Goal: Information Seeking & Learning: Learn about a topic

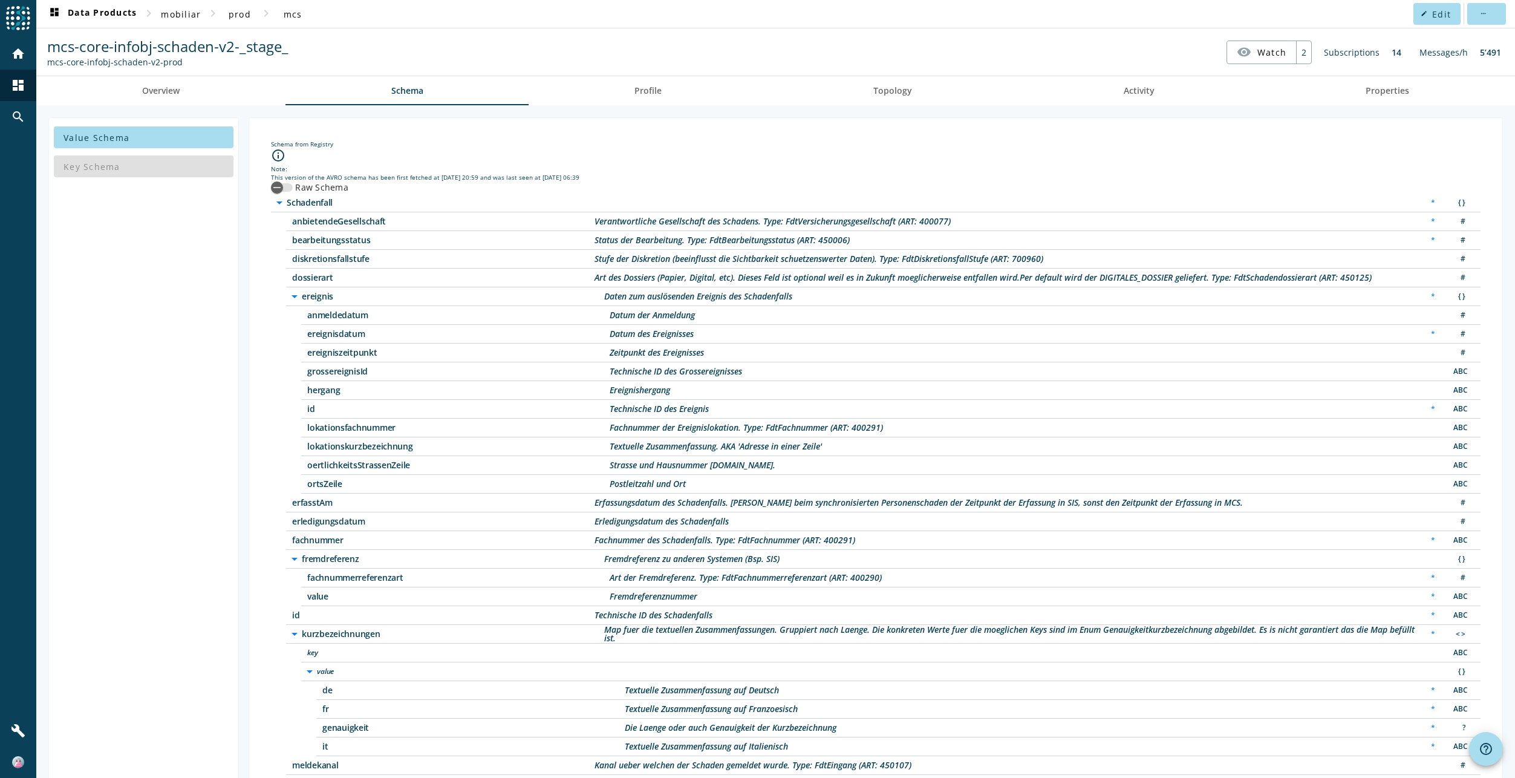
drag, startPoint x: 292, startPoint y: 223, endPoint x: 406, endPoint y: 226, distance: 114.3
click at [406, 226] on div "anbietendeGesellschaft Verantwortliche Gesellschaft des Schadens. Type: FdtVers…" at bounding box center [883, 221] width 1194 height 19
drag, startPoint x: 288, startPoint y: 243, endPoint x: 399, endPoint y: 243, distance: 110.7
click at [399, 243] on div "bearbeitungsstatus Status der Bearbeitung. Type: FdtBearbeitungsstatus (ART: 45…" at bounding box center [883, 240] width 1194 height 19
click at [441, 220] on span "anbietendeGesellschaft" at bounding box center [443, 221] width 302 height 8
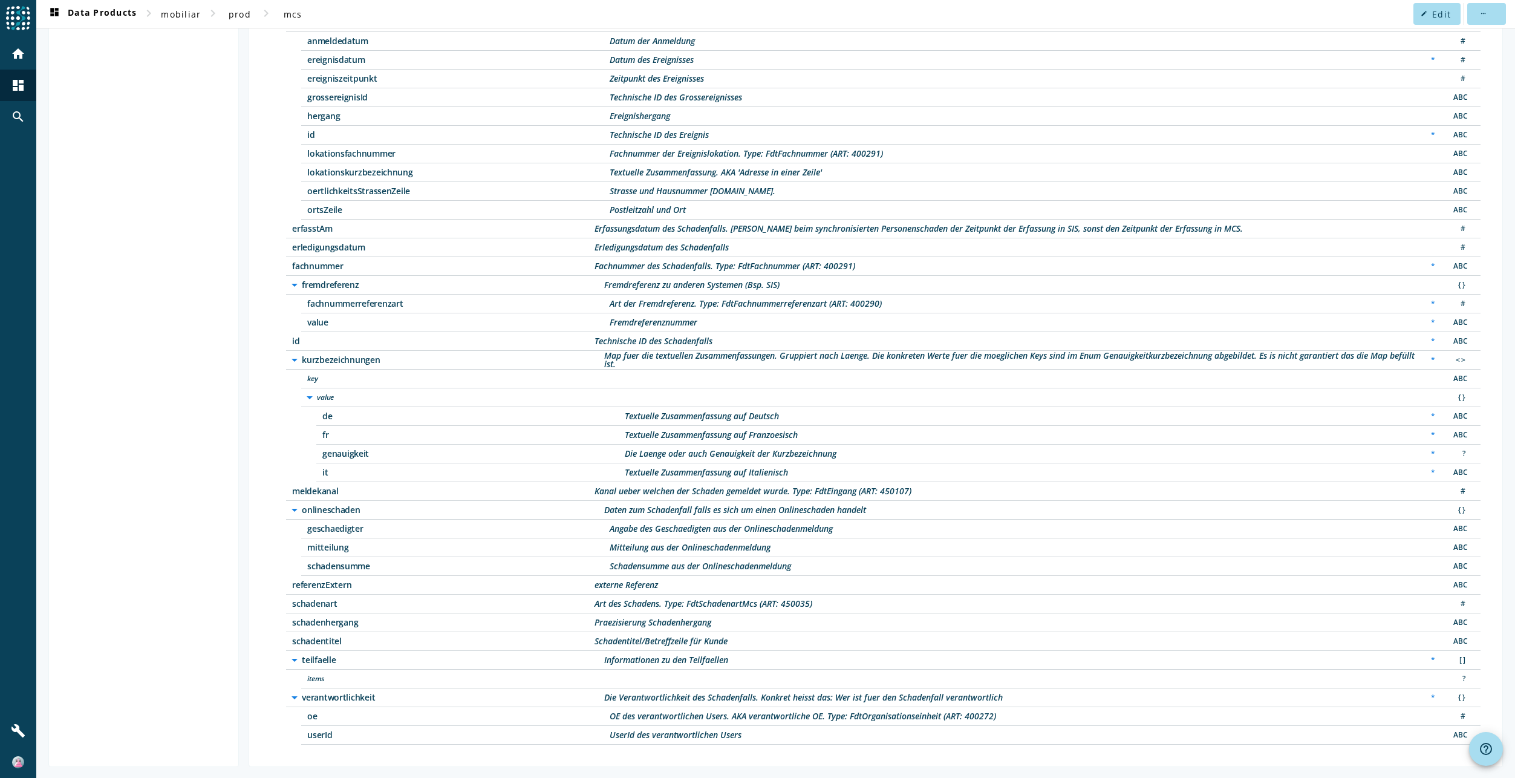
scroll to position [275, 0]
drag, startPoint x: 290, startPoint y: 584, endPoint x: 672, endPoint y: 584, distance: 381.6
click at [672, 584] on div "referenzExtern externe Referenz ABC" at bounding box center [883, 584] width 1194 height 19
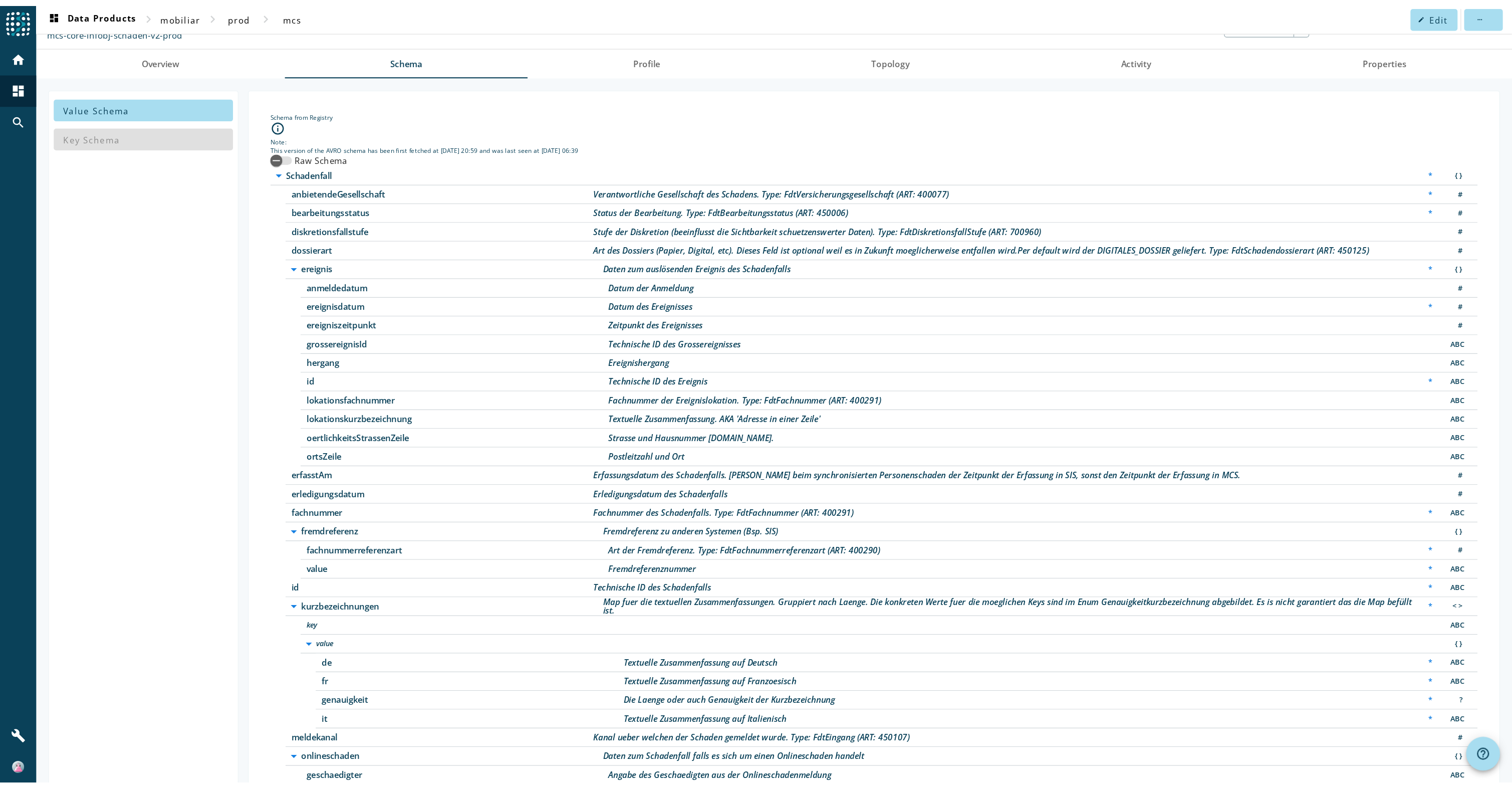
scroll to position [0, 0]
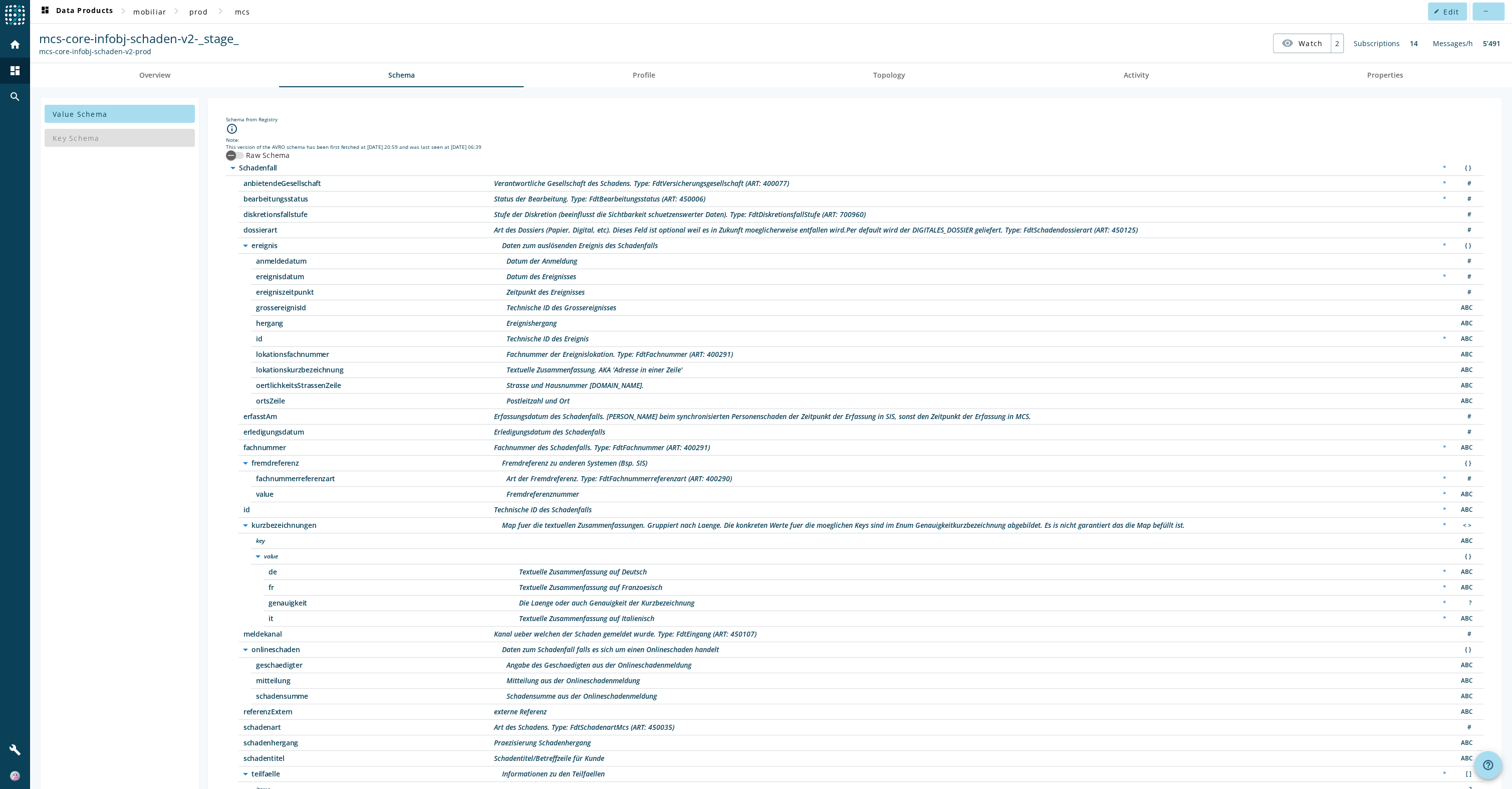
click at [587, 153] on agoora-shared-schema "info_outline Note: This version of the AVRO schema has been first fetched at [D…" at bounding box center [855, 483] width 1258 height 721
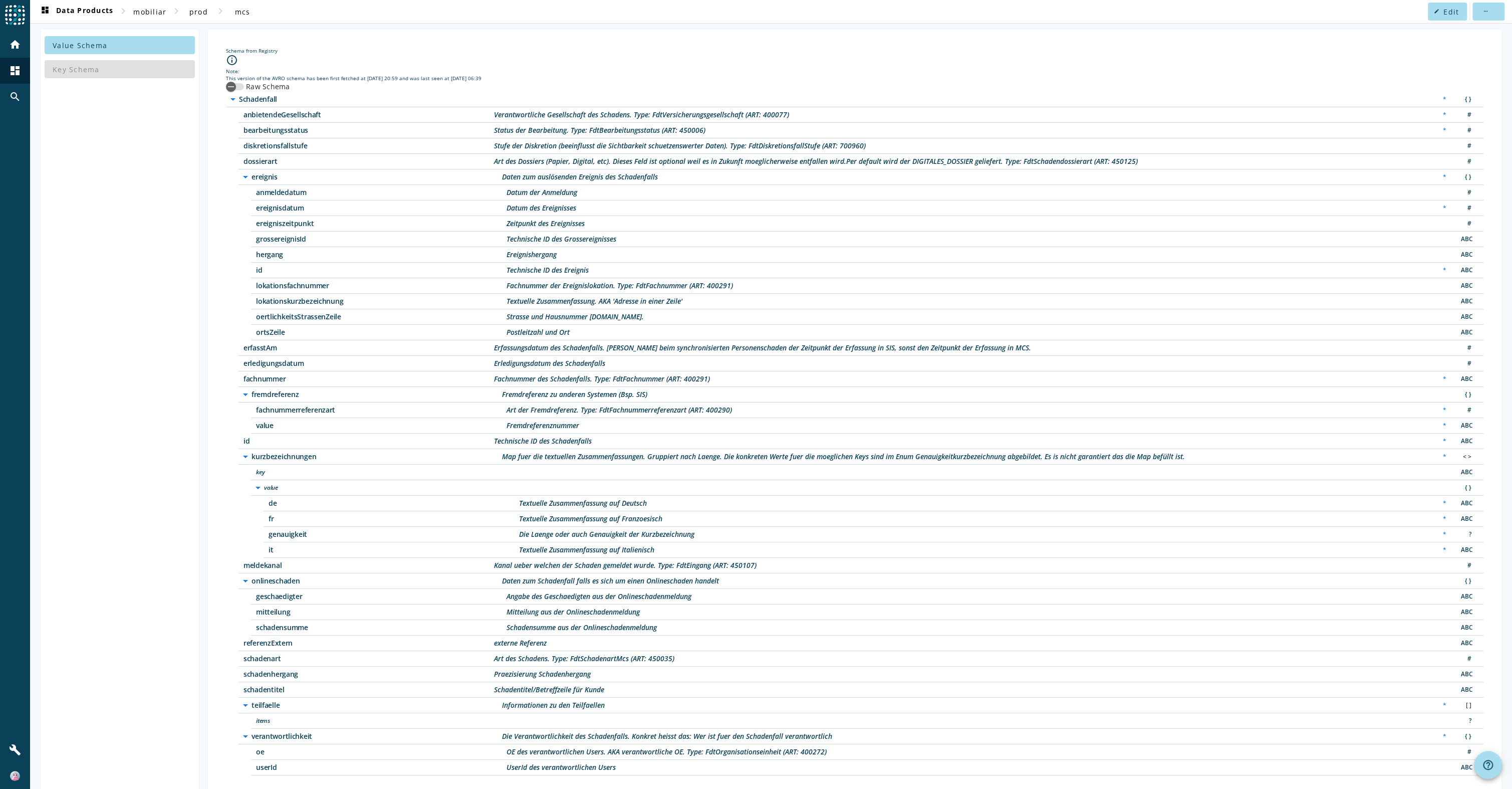
scroll to position [78, 0]
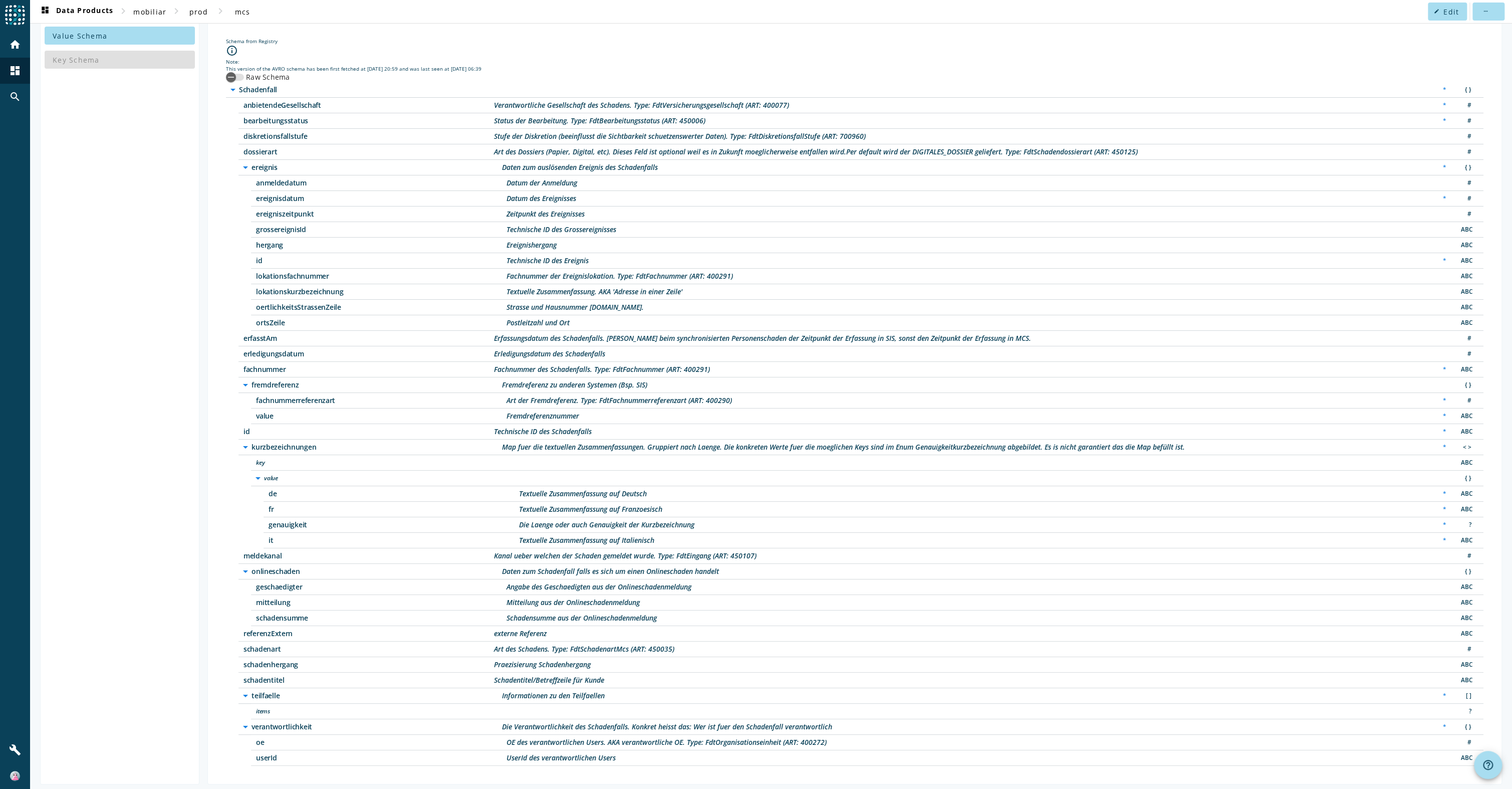
drag, startPoint x: 254, startPoint y: 709, endPoint x: 272, endPoint y: 707, distance: 18.1
click at [272, 644] on div "items ?" at bounding box center [867, 711] width 1233 height 16
click at [273, 72] on label "Raw Schema" at bounding box center [268, 77] width 46 height 10
click at [244, 74] on button "Raw Schema" at bounding box center [235, 77] width 18 height 7
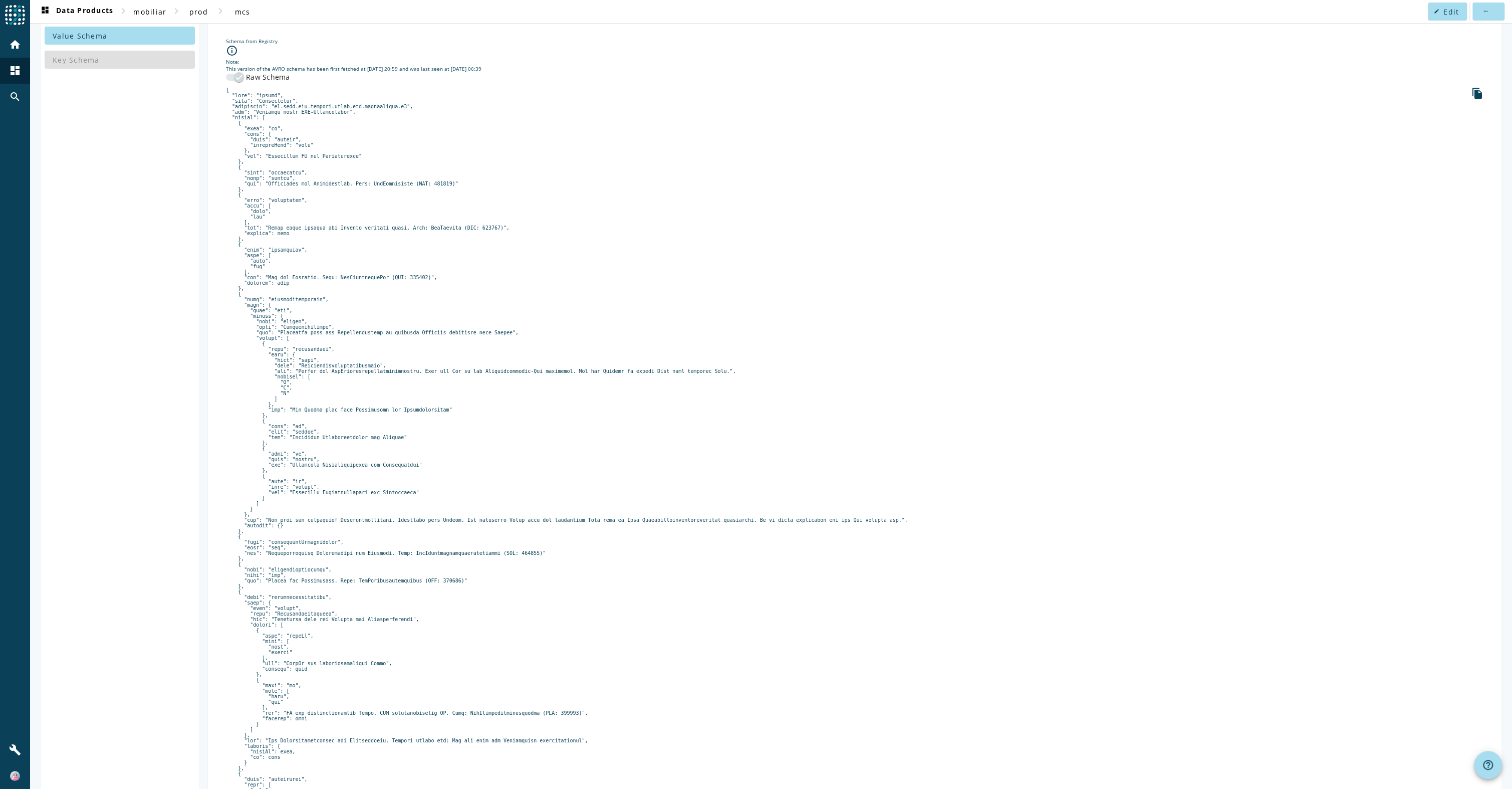
click at [267, 79] on label "Raw Schema" at bounding box center [268, 77] width 46 height 10
click at [244, 79] on button "Raw Schema" at bounding box center [235, 77] width 18 height 7
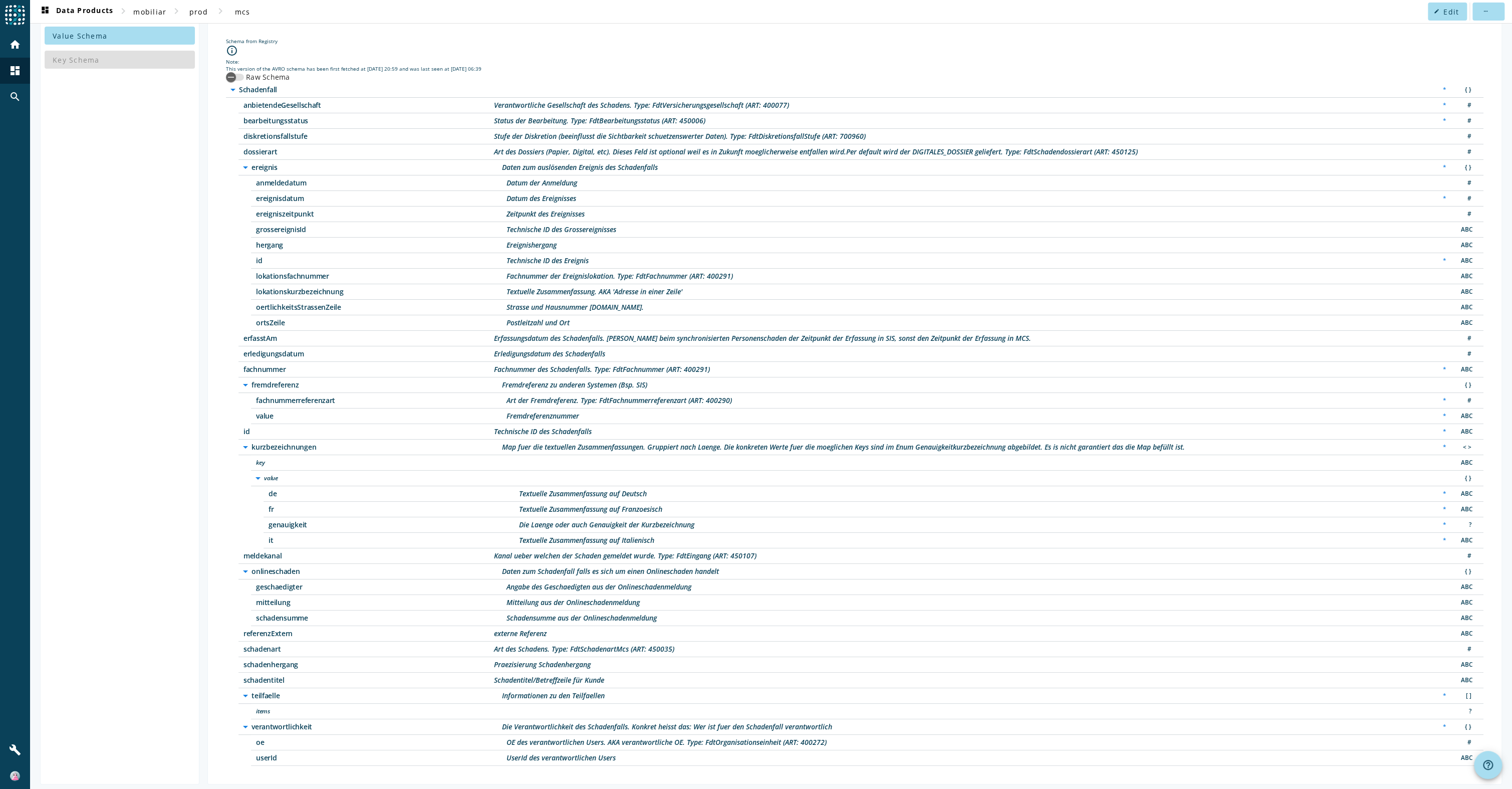
click at [267, 78] on label "Raw Schema" at bounding box center [268, 77] width 46 height 10
click at [244, 78] on button "Raw Schema" at bounding box center [235, 77] width 18 height 7
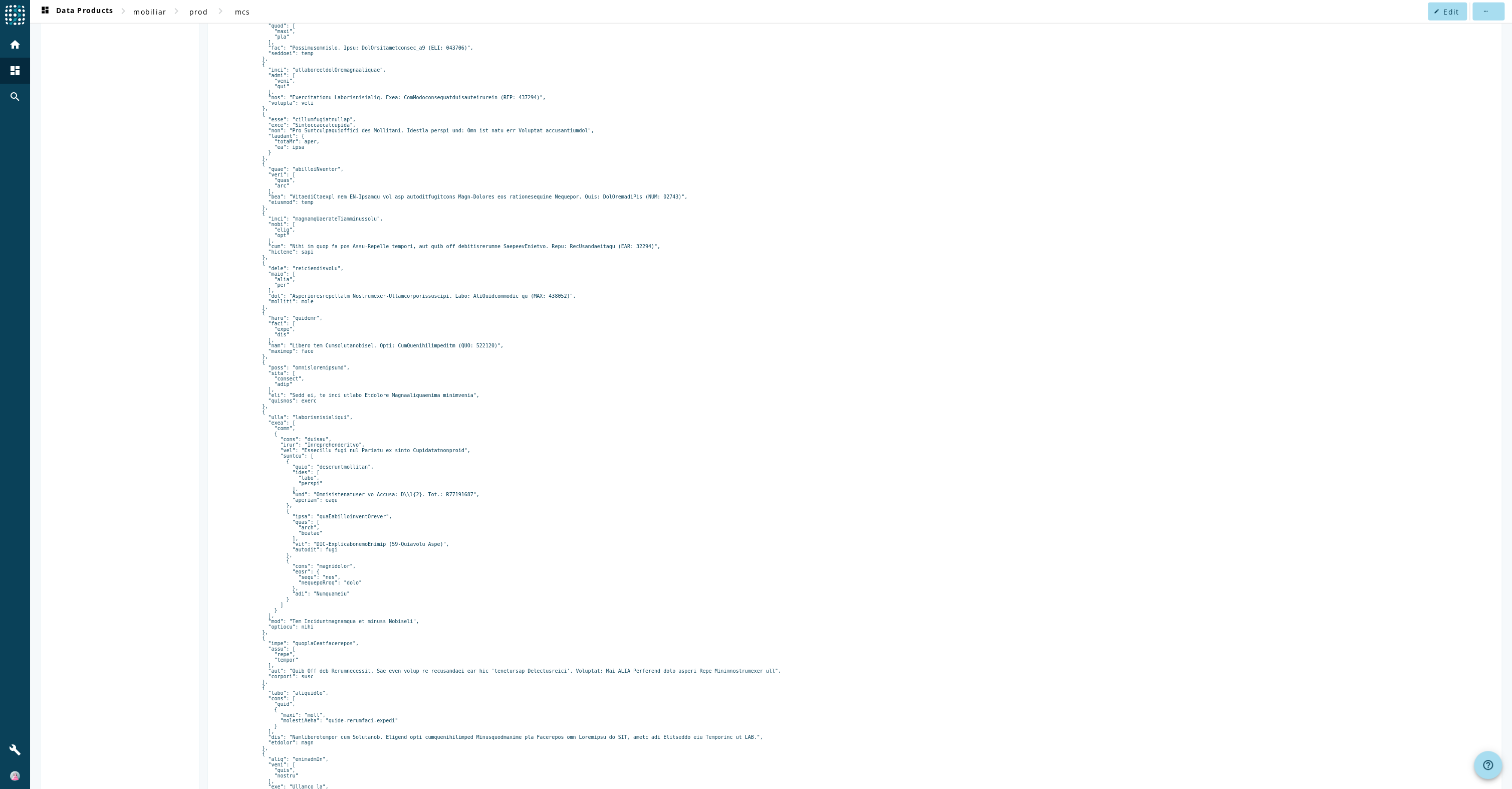
scroll to position [3248, 0]
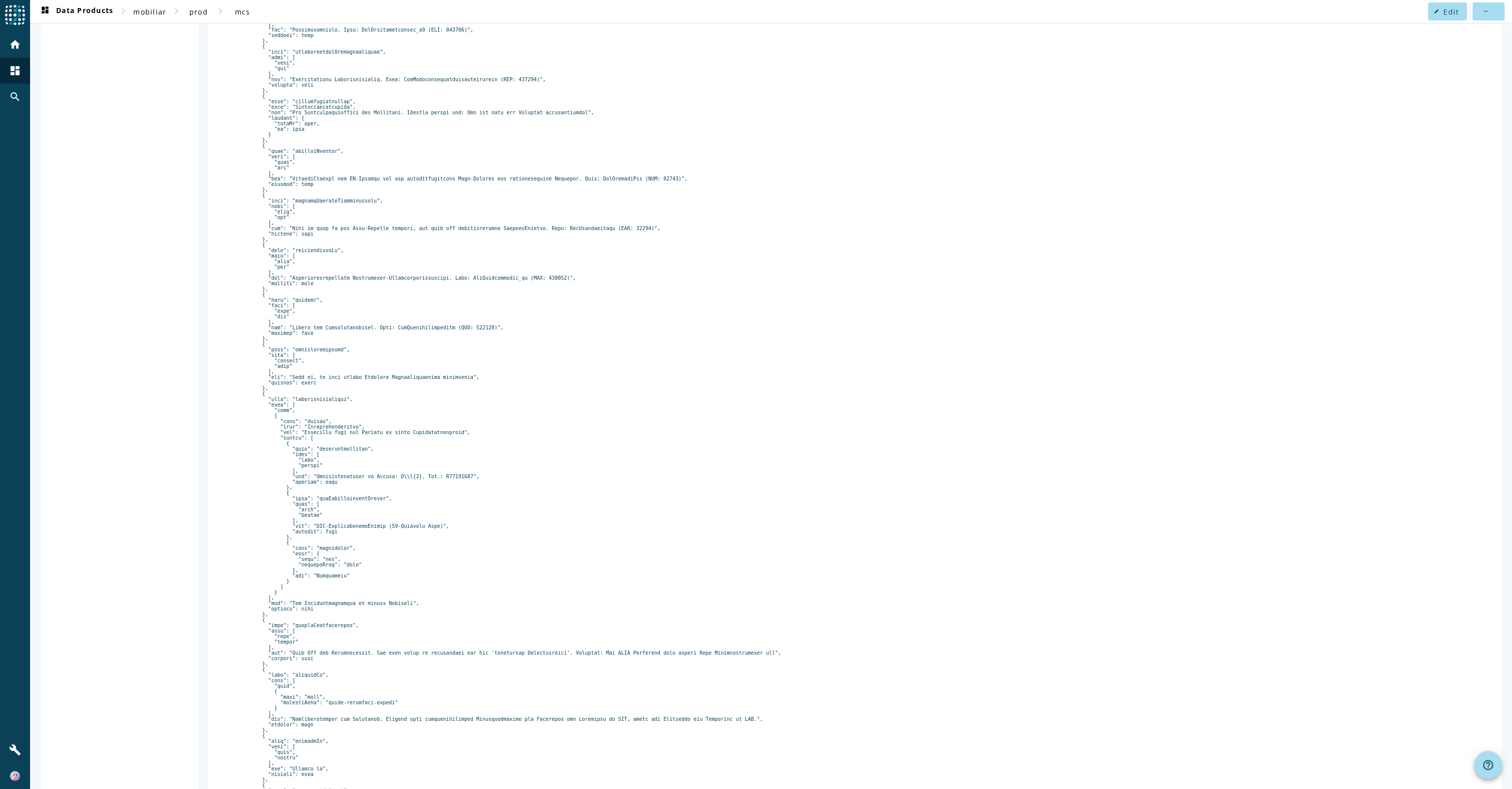
drag, startPoint x: 312, startPoint y: 515, endPoint x: 350, endPoint y: 511, distance: 38.2
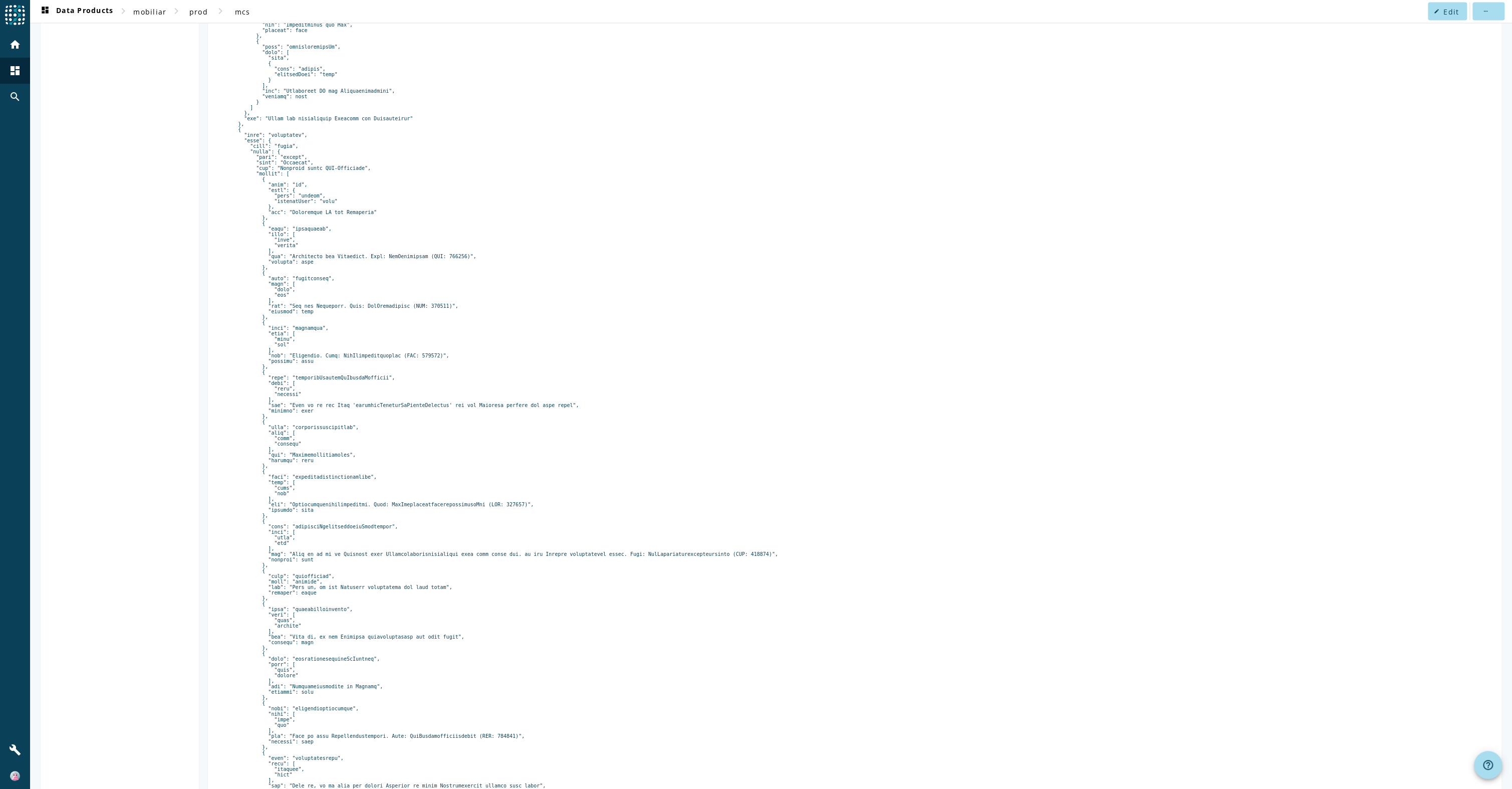
scroll to position [1995, 0]
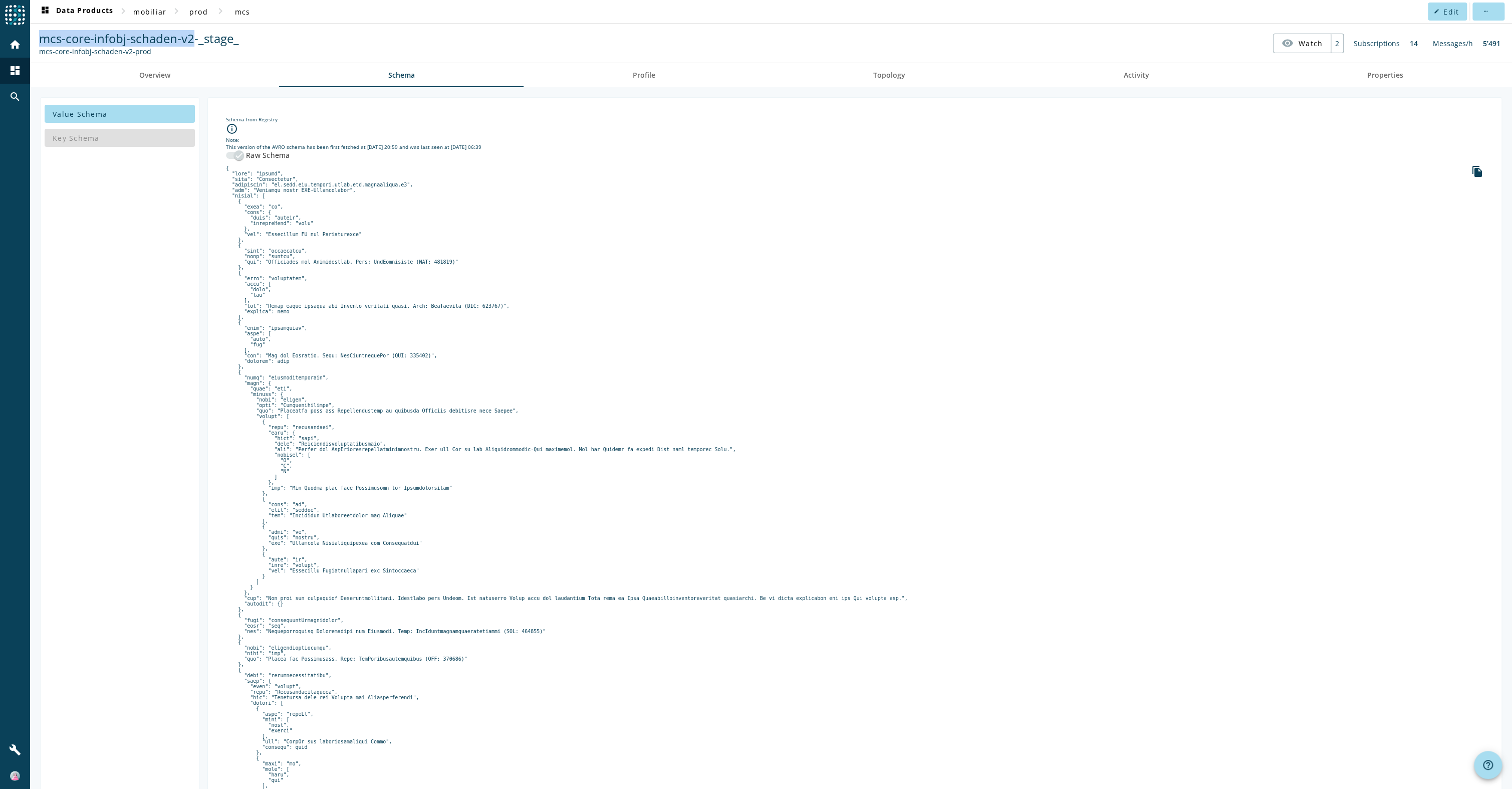
drag, startPoint x: 42, startPoint y: 41, endPoint x: 192, endPoint y: 35, distance: 150.1
click at [192, 35] on span "mcs-core-infobj-schaden-v2-_stage_" at bounding box center [138, 38] width 200 height 17
copy span "mcs-core-infobj-schaden-v2"
click at [152, 7] on span "mobiliar" at bounding box center [150, 11] width 33 height 9
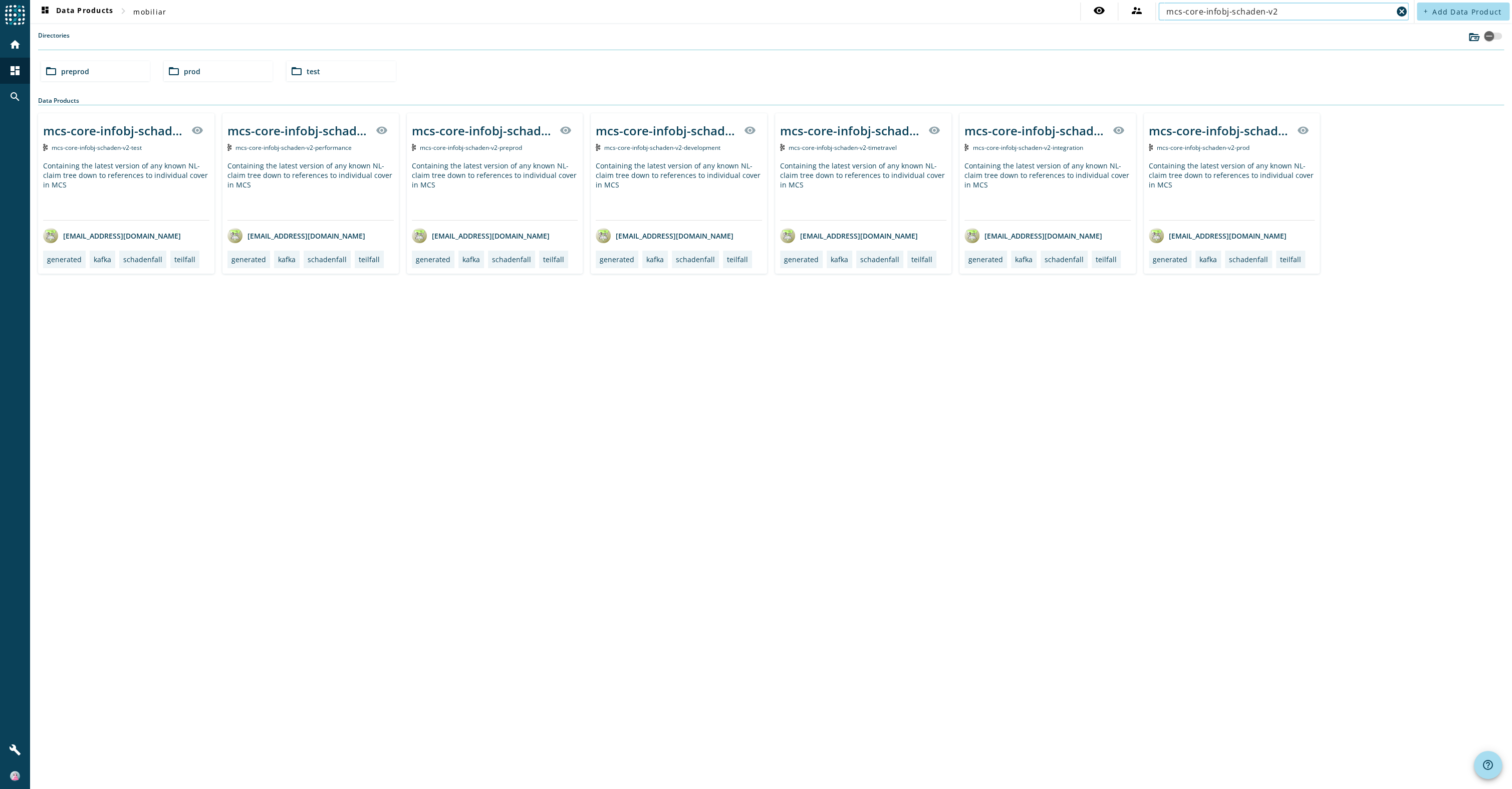
type input "mcs-core-infobj-schaden-v2"
click at [116, 80] on div "folder_open preprod" at bounding box center [95, 71] width 109 height 20
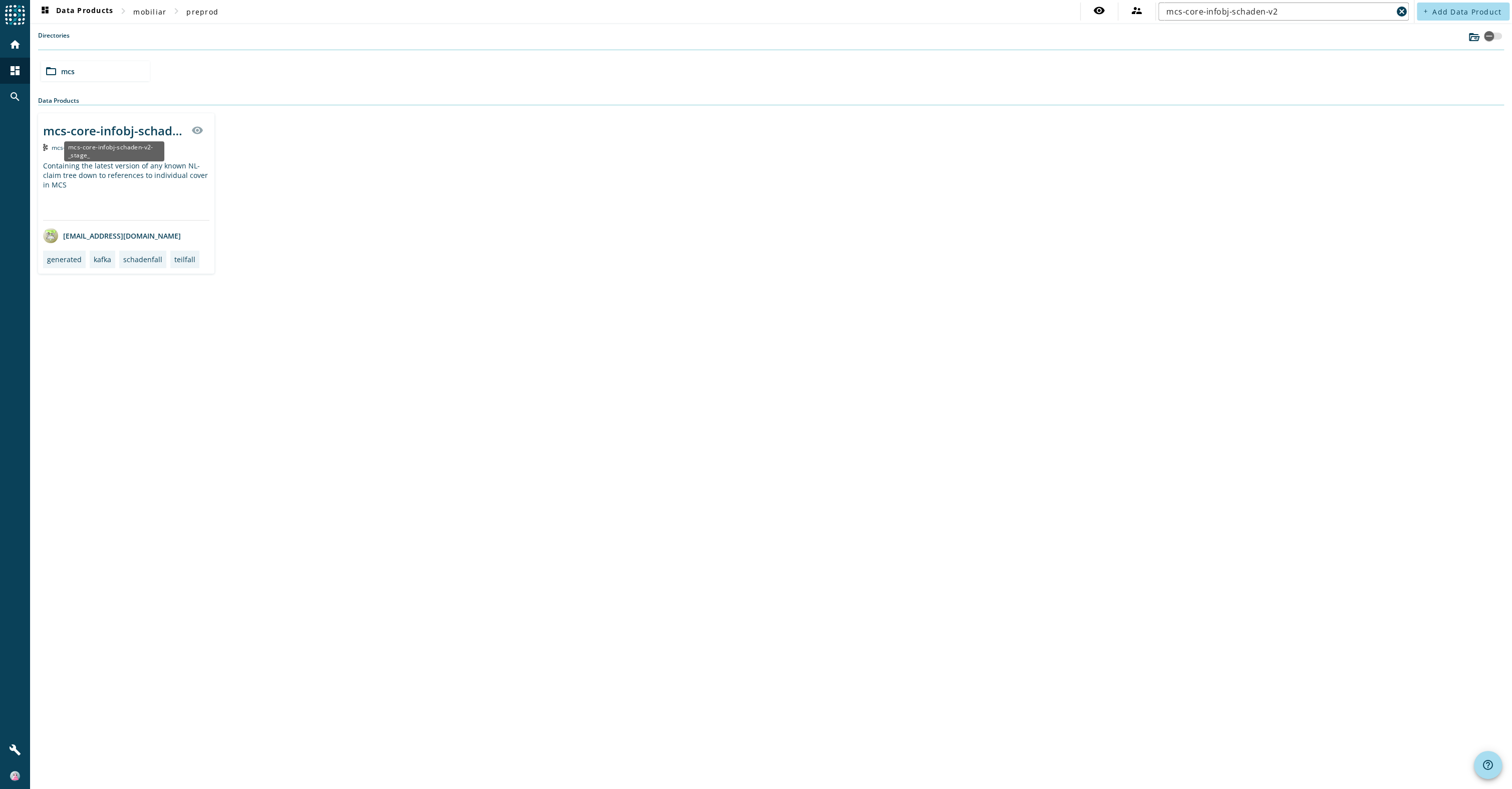
click at [121, 126] on div "mcs-core-infobj-schaden-v2-_stage_" at bounding box center [114, 131] width 143 height 17
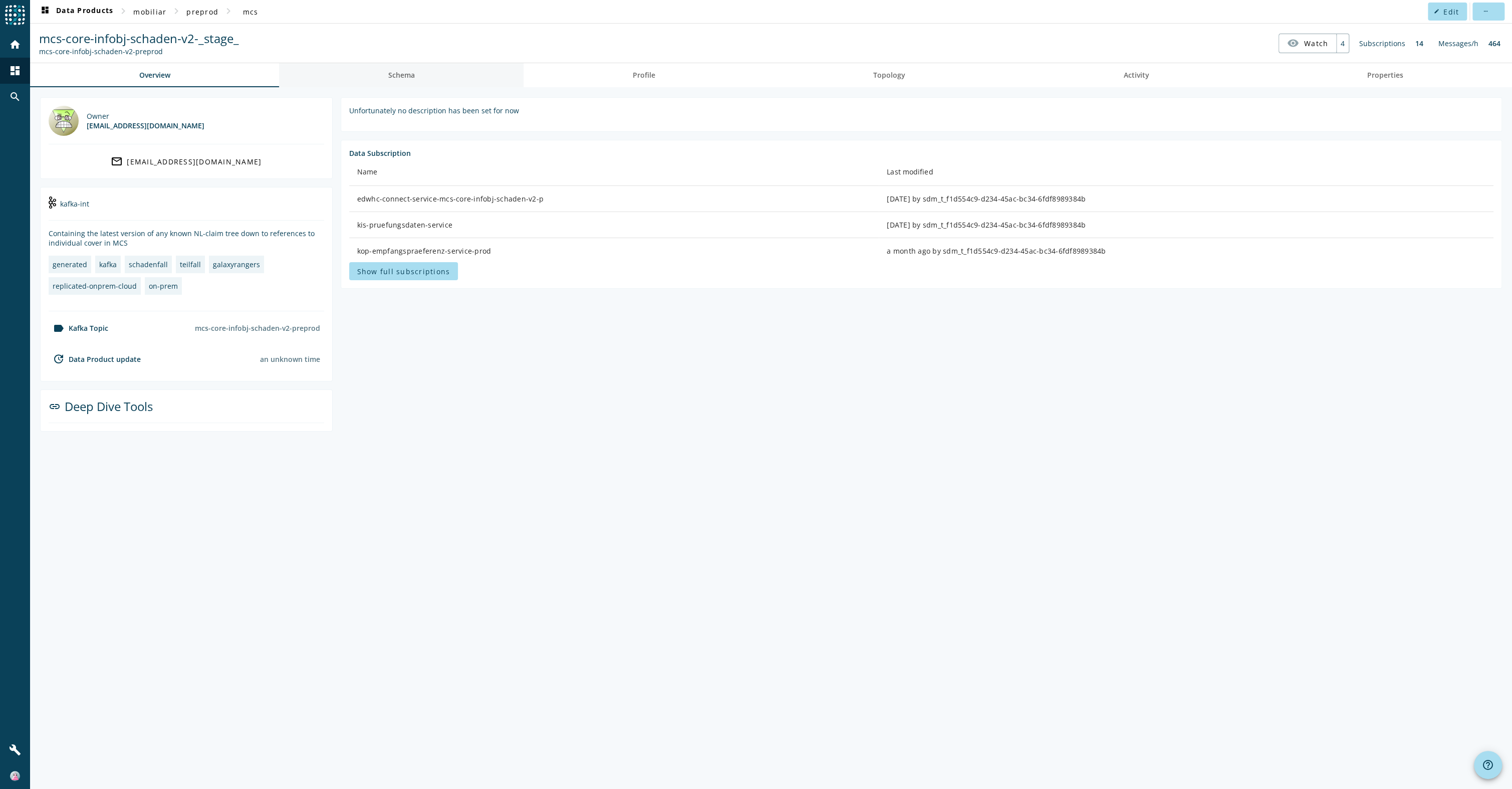
click at [401, 78] on span "Schema" at bounding box center [402, 75] width 27 height 7
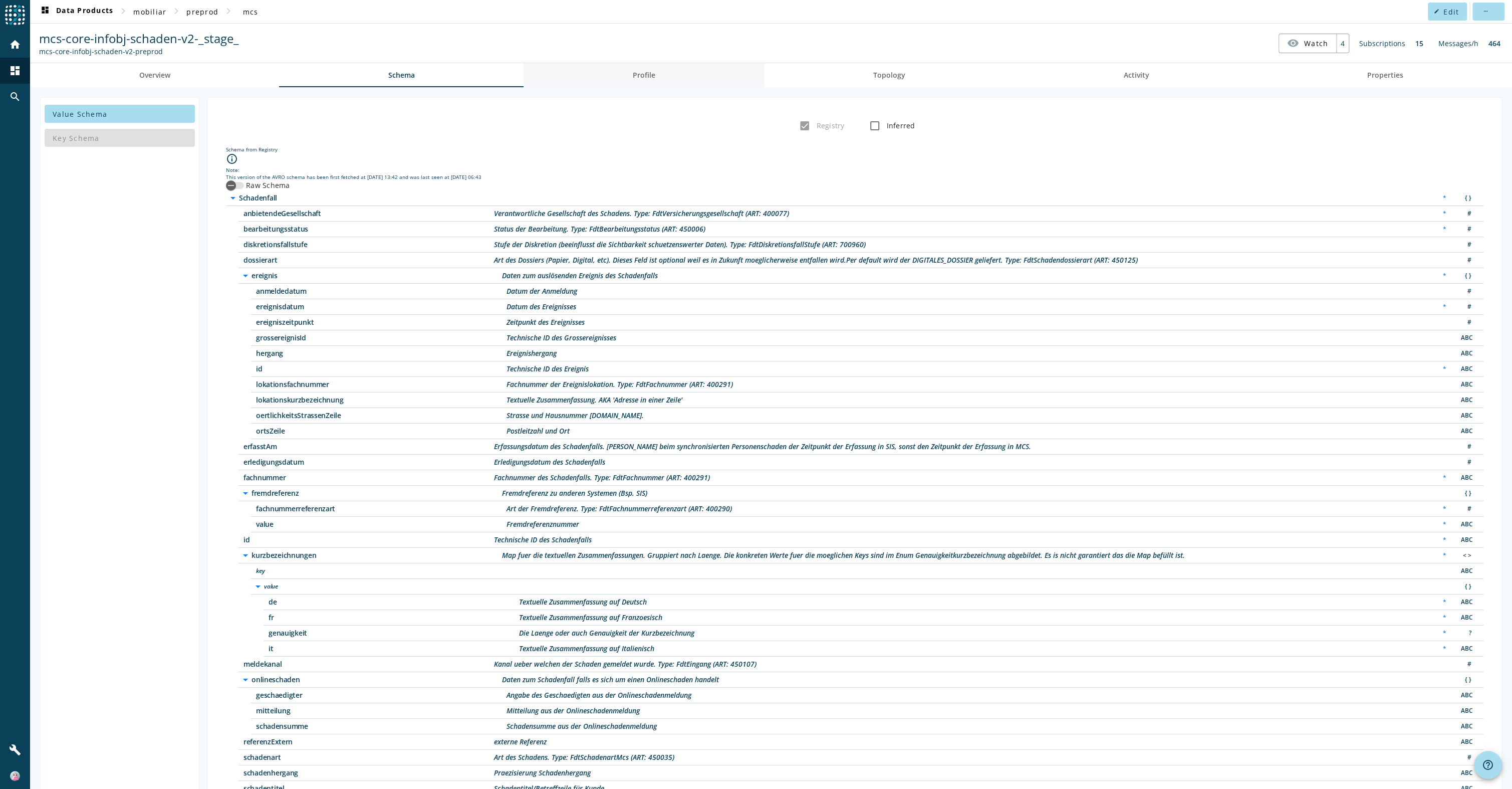
click at [622, 82] on link "Profile" at bounding box center [644, 75] width 240 height 24
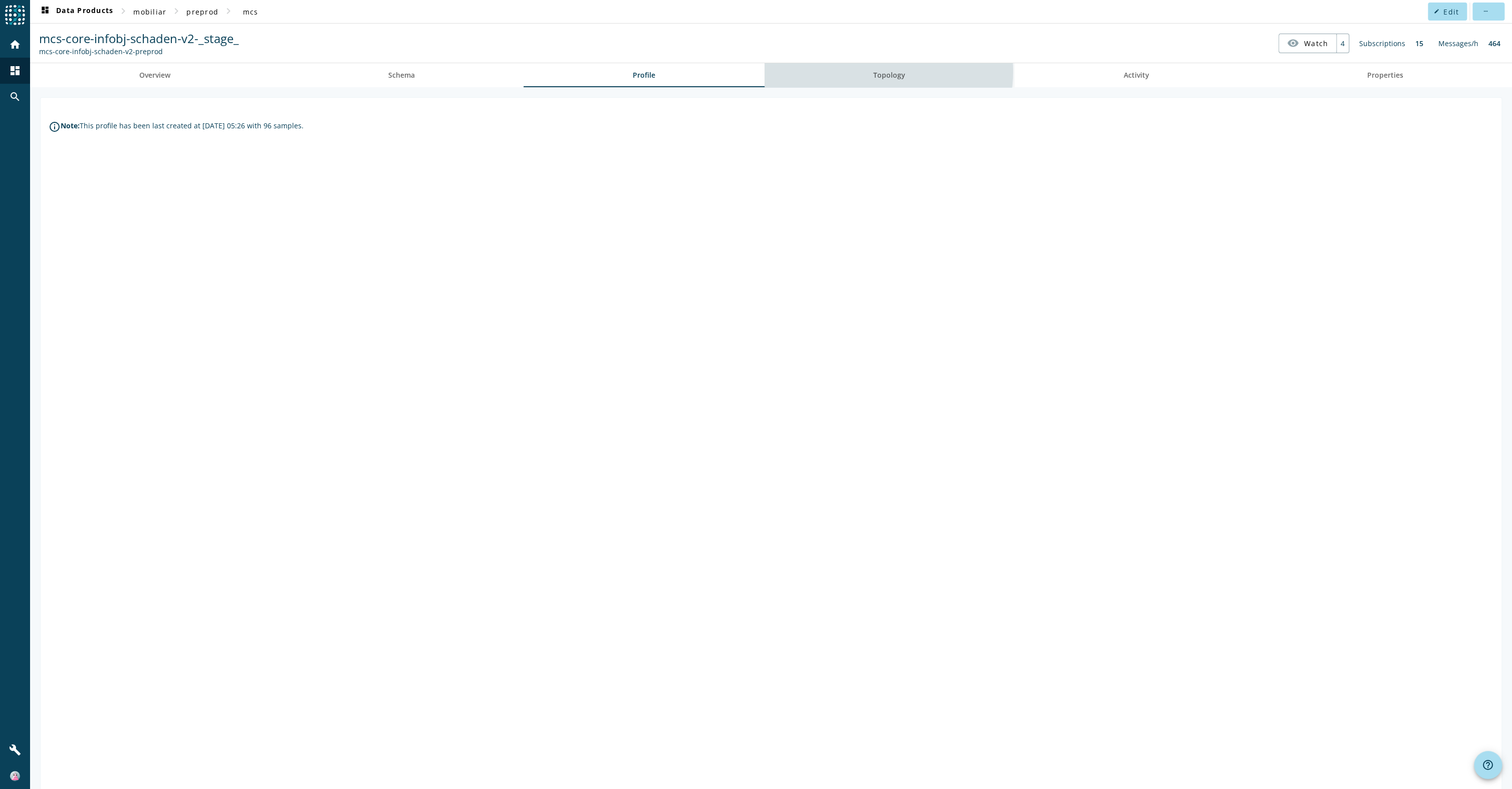
click at [878, 71] on span "Topology" at bounding box center [889, 75] width 32 height 7
